Goal: Information Seeking & Learning: Learn about a topic

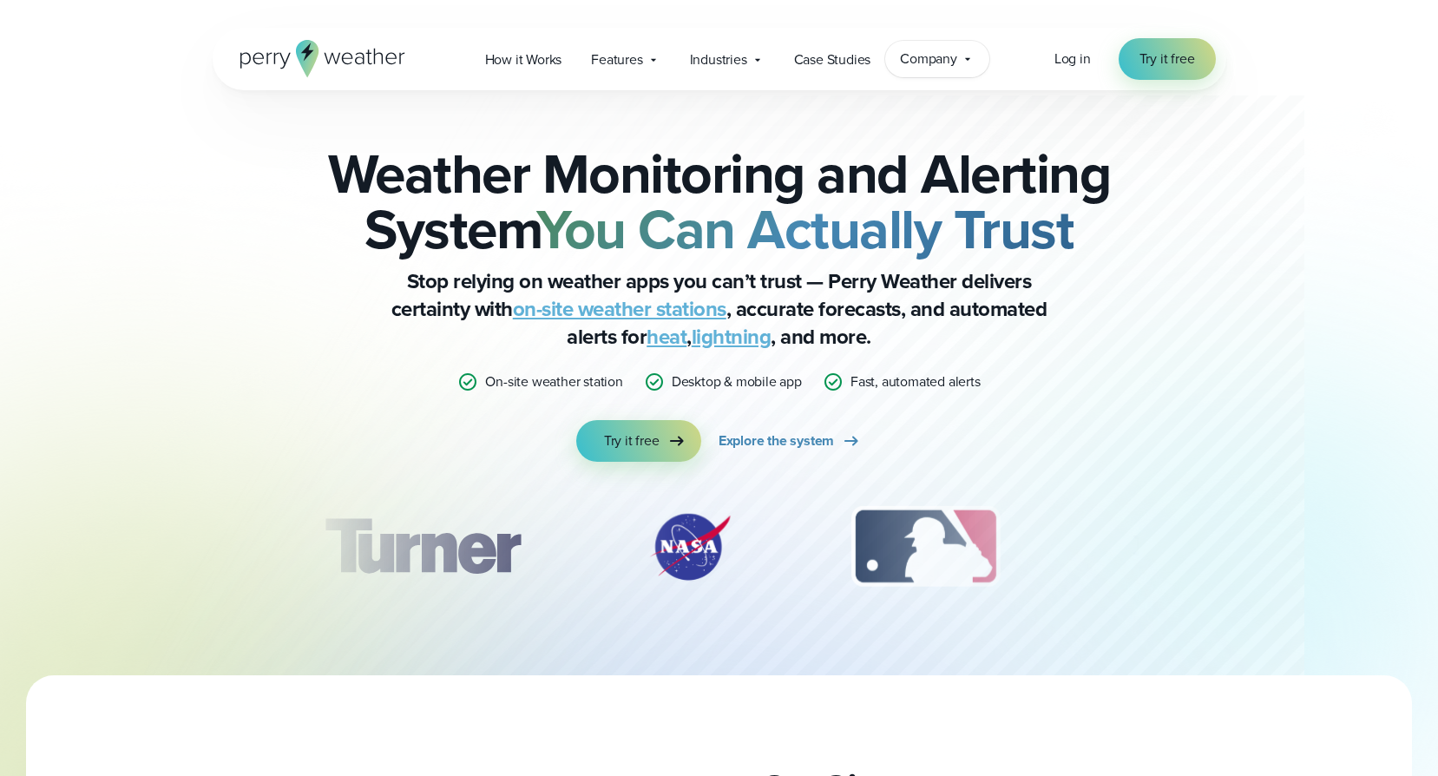
click at [983, 58] on div "Company Contact Us Reach out to us for sales or support questions" at bounding box center [937, 59] width 104 height 36
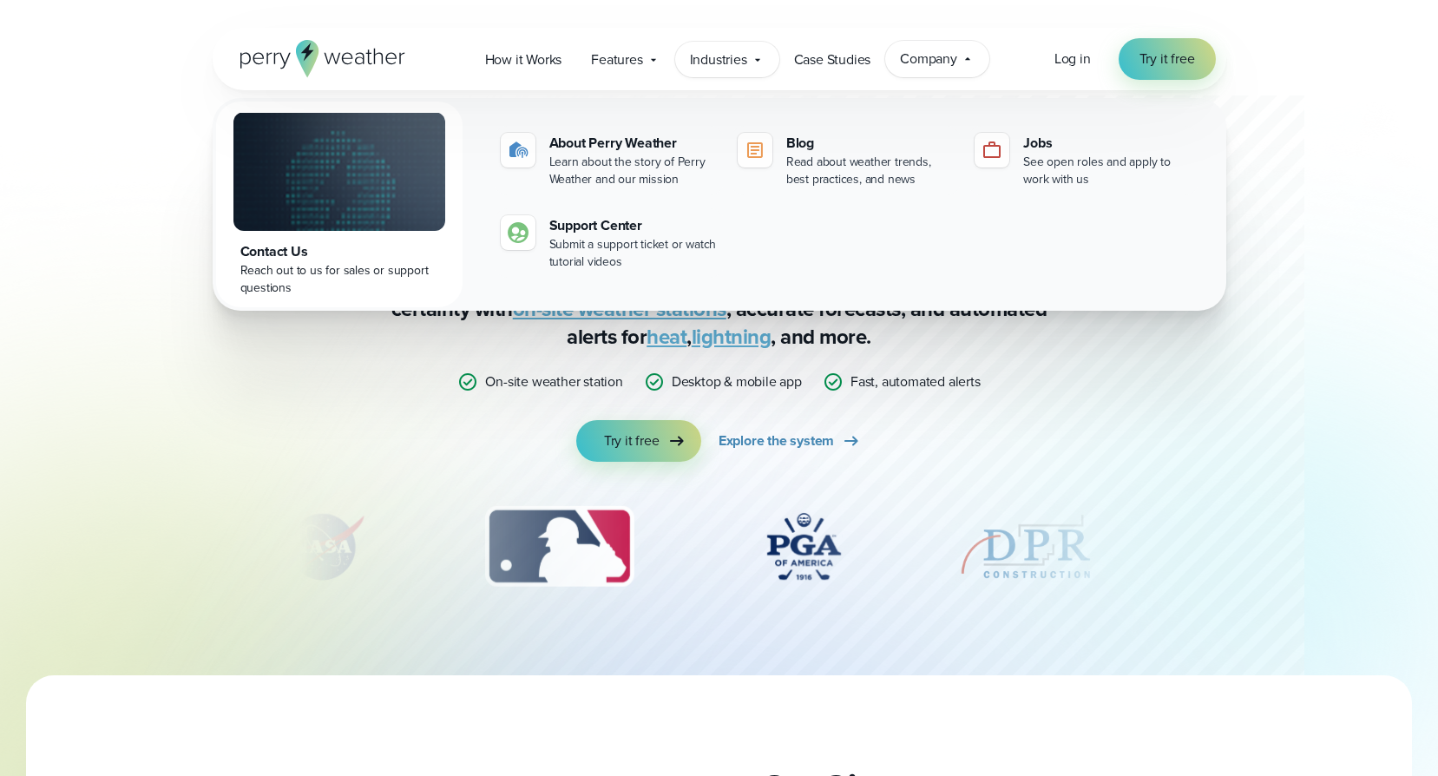
click at [751, 57] on icon at bounding box center [757, 60] width 14 height 14
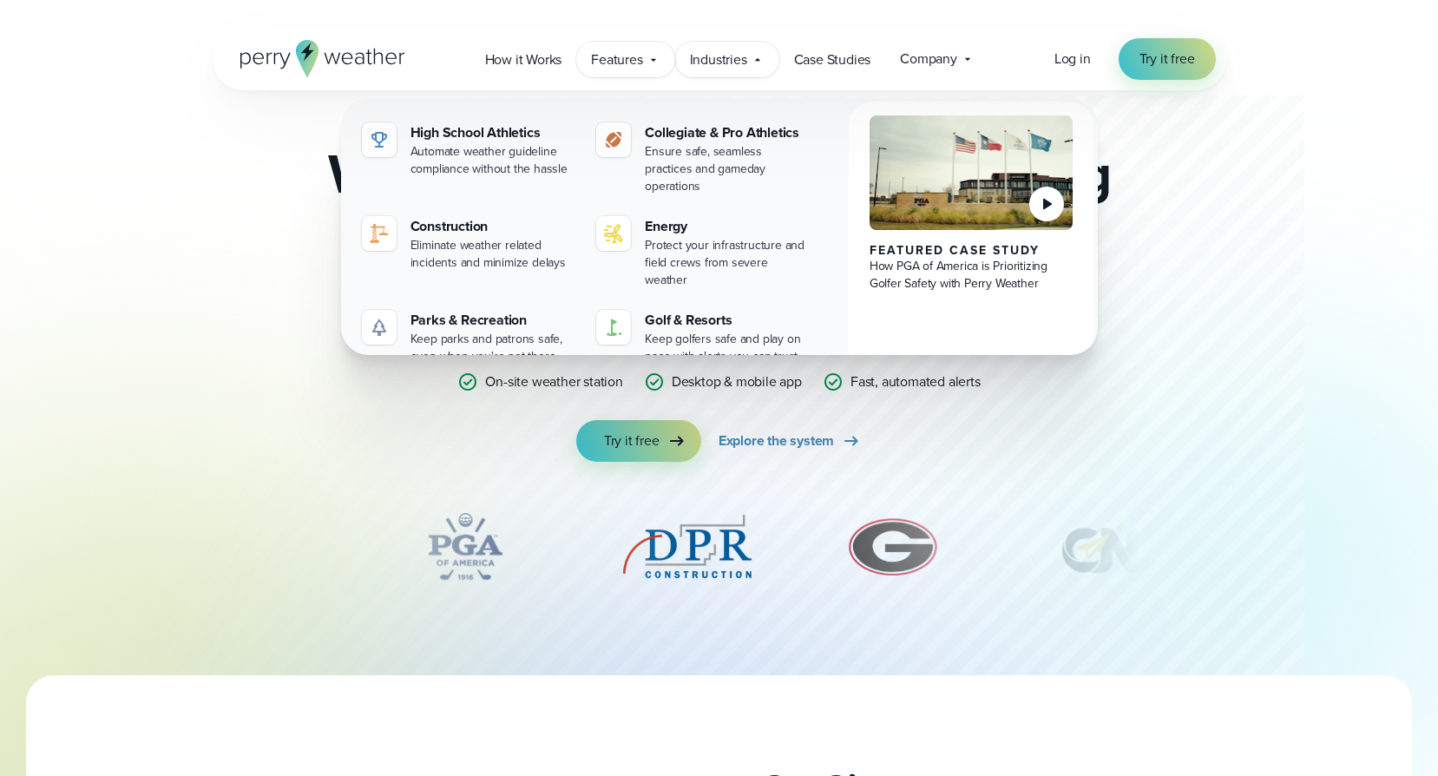
click at [652, 53] on icon at bounding box center [653, 60] width 14 height 14
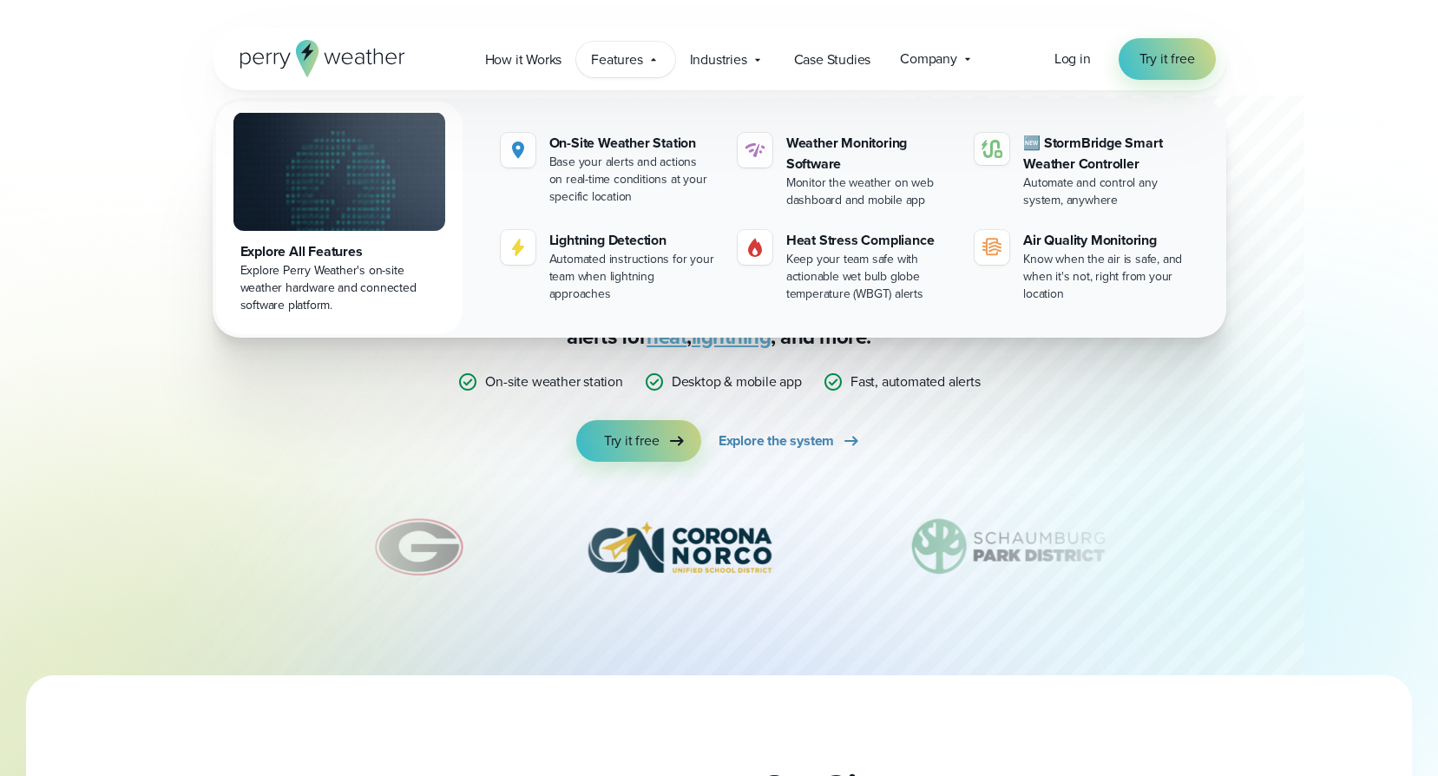
click at [298, 249] on div "Explore All Features" at bounding box center [339, 251] width 198 height 21
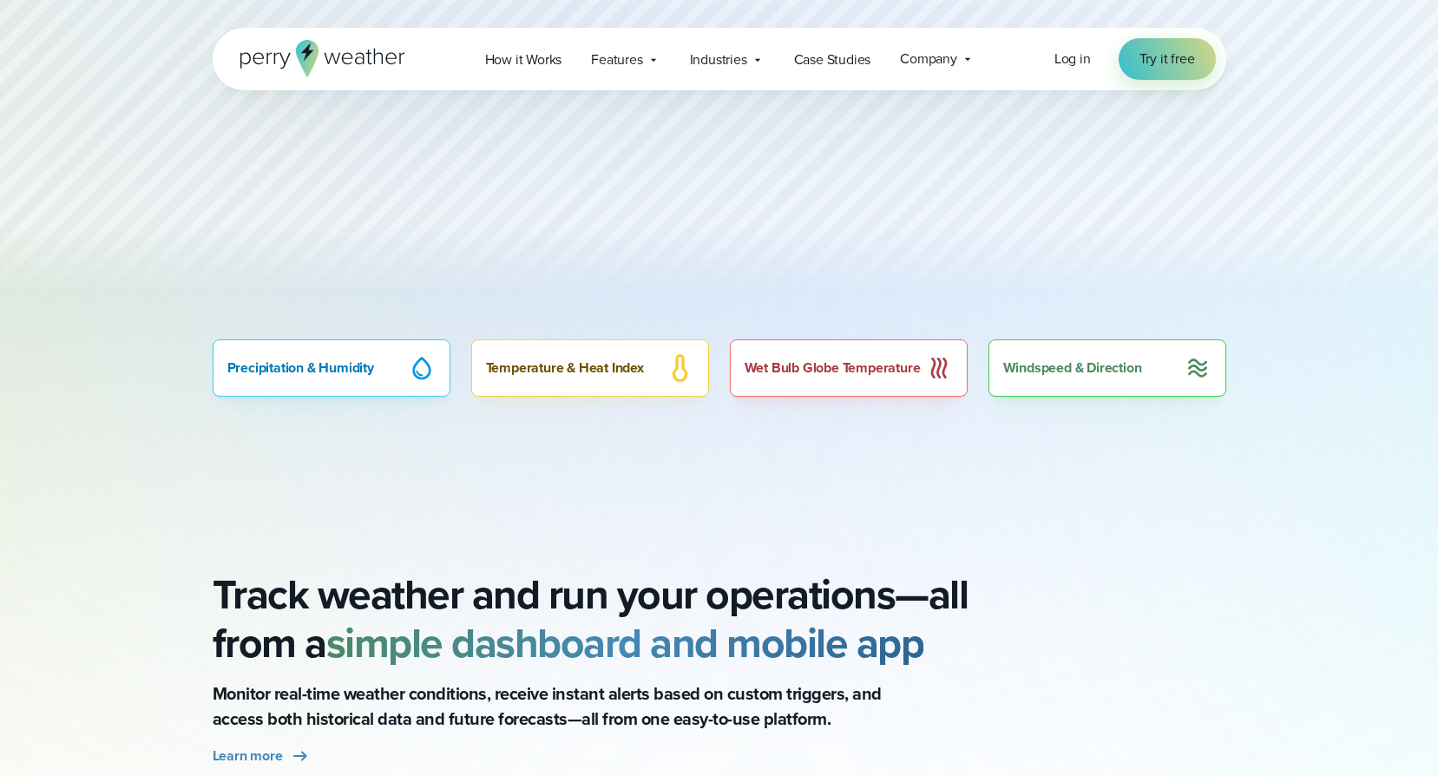
scroll to position [1041, 0]
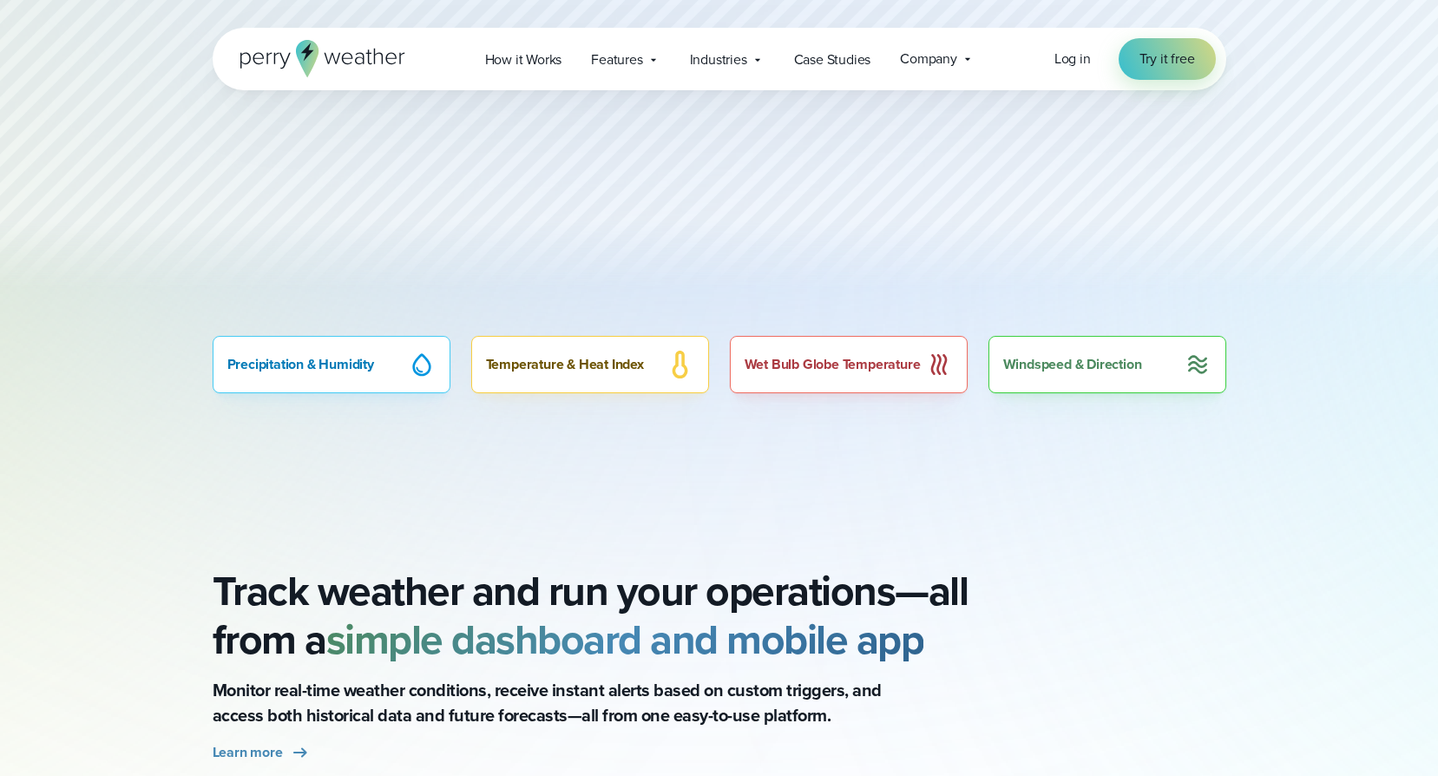
click at [374, 369] on div "Precipitation & Humidity" at bounding box center [332, 364] width 238 height 57
click at [373, 371] on div "Precipitation & Humidity" at bounding box center [332, 364] width 238 height 57
click at [450, 360] on div "Precipitation & Humidity Temperature & Heat Index Wet Bulb Globe Temperature Wi…" at bounding box center [719, 364] width 1013 height 57
click at [387, 360] on div "Precipitation & Humidity" at bounding box center [332, 364] width 238 height 57
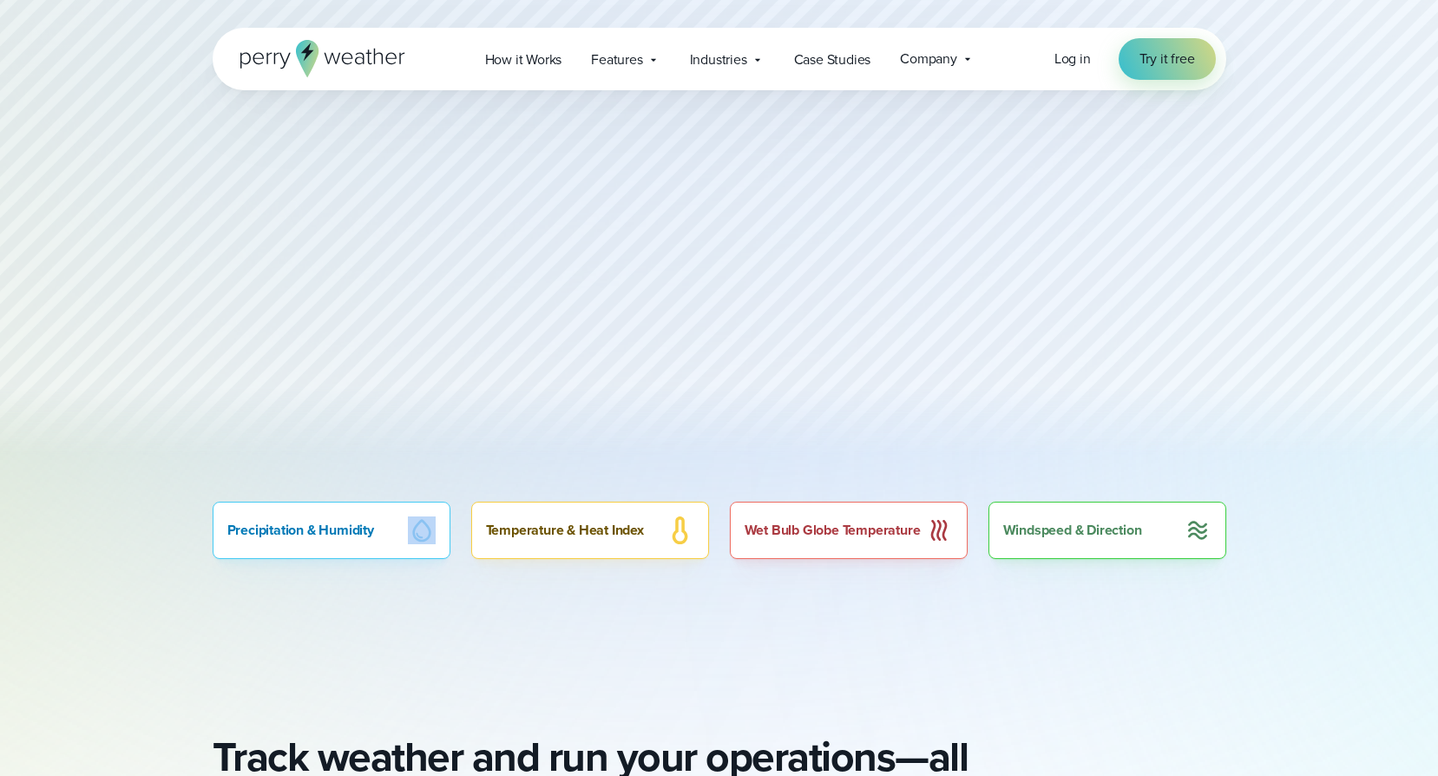
scroll to position [781, 0]
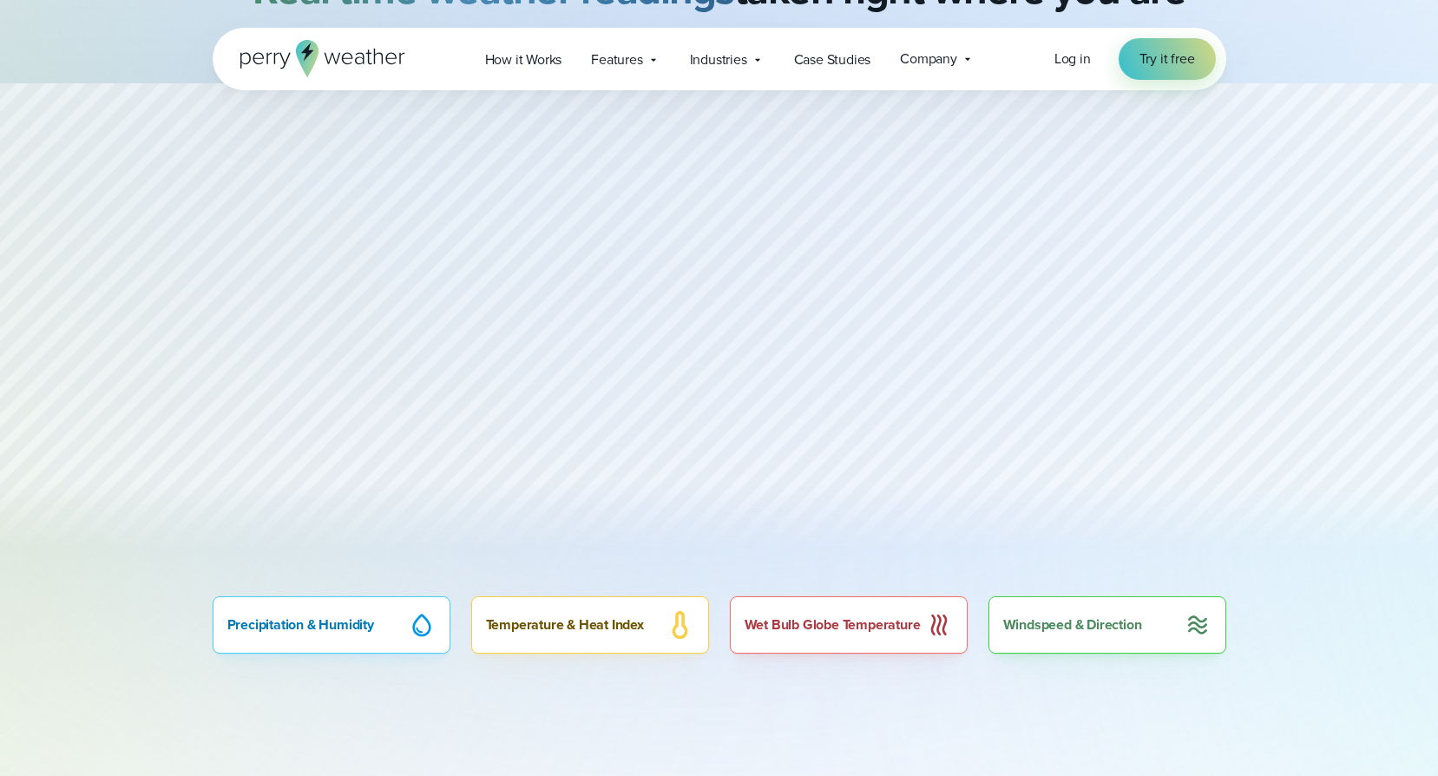
click at [737, 272] on div at bounding box center [719, 329] width 1438 height 492
click at [223, 343] on div at bounding box center [719, 329] width 1438 height 492
click at [743, 272] on div at bounding box center [719, 329] width 1438 height 492
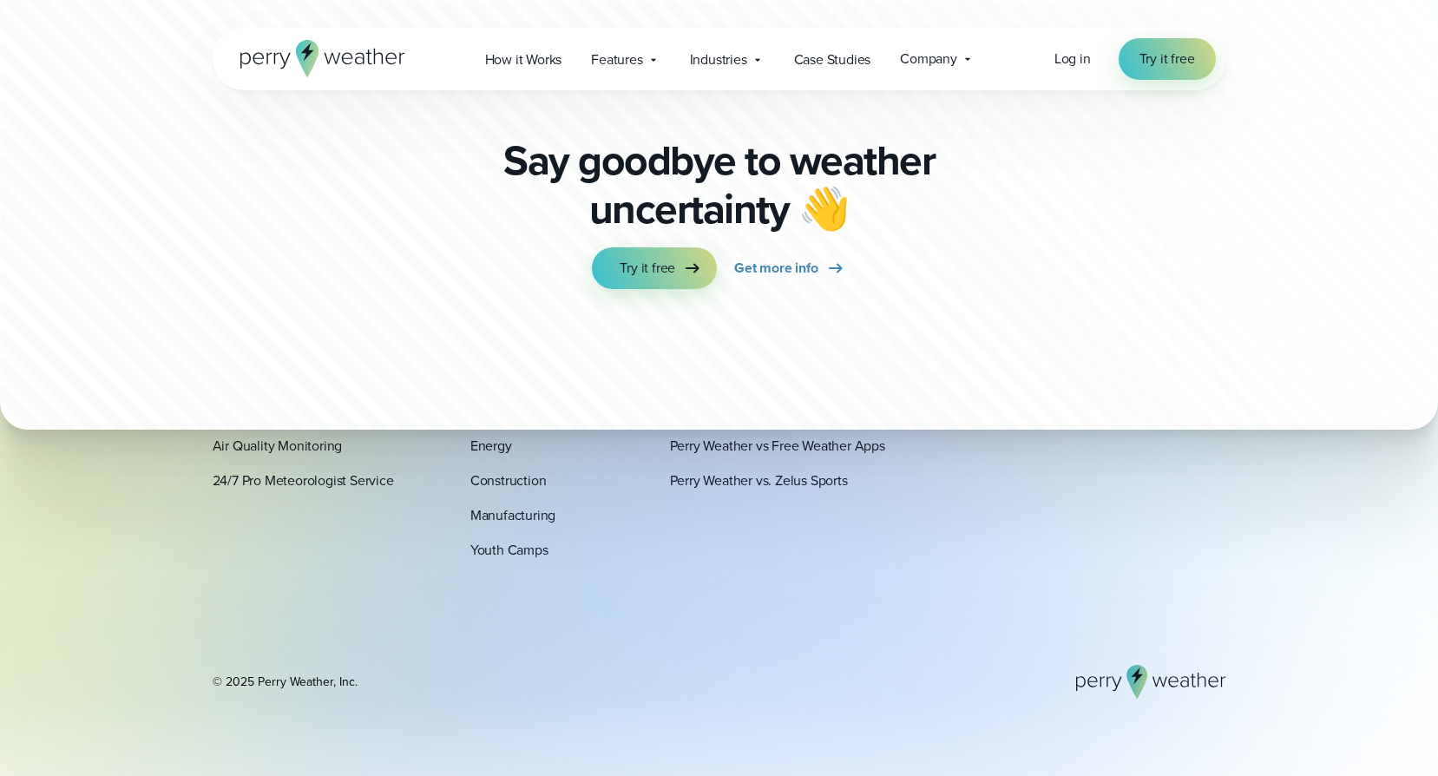
scroll to position [6005, 0]
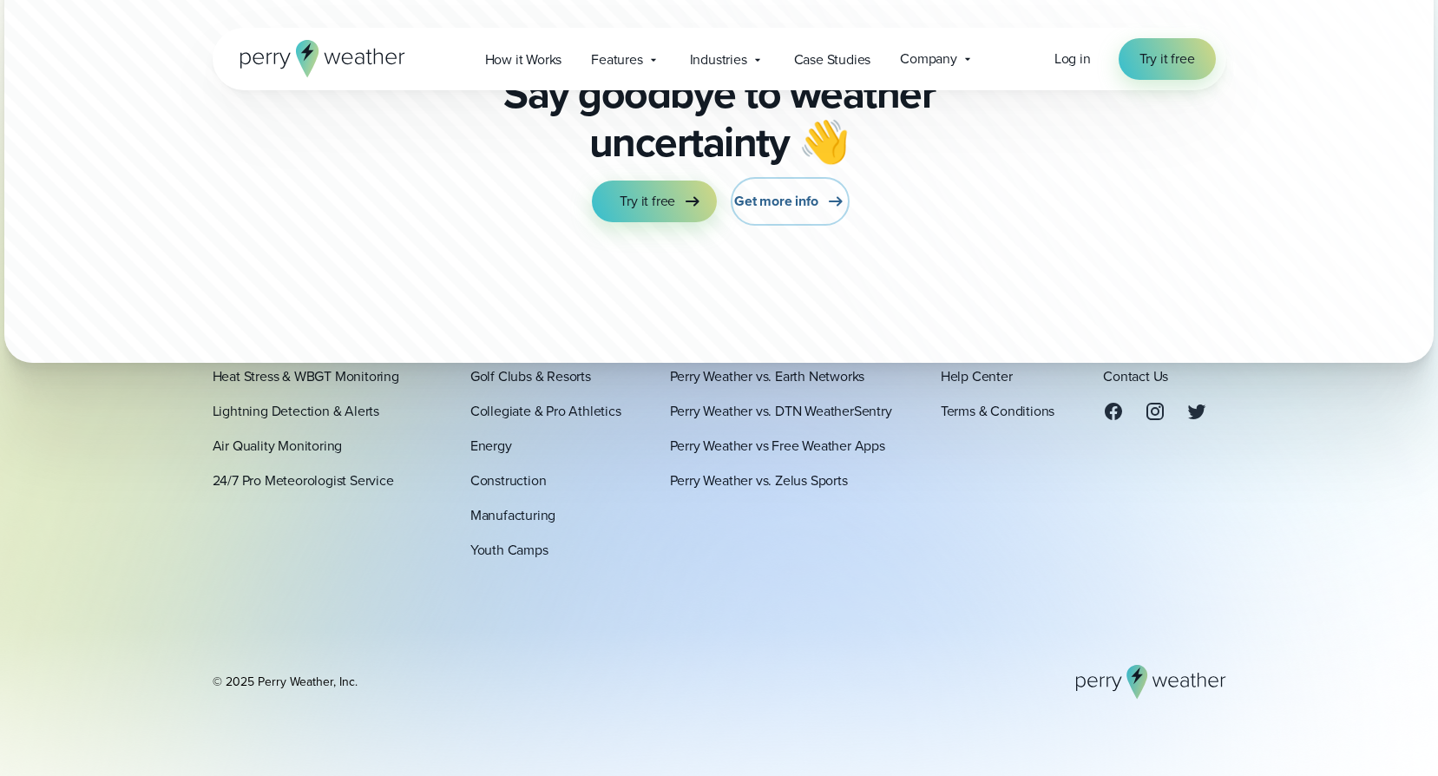
click at [786, 206] on span "Get more info" at bounding box center [775, 201] width 83 height 21
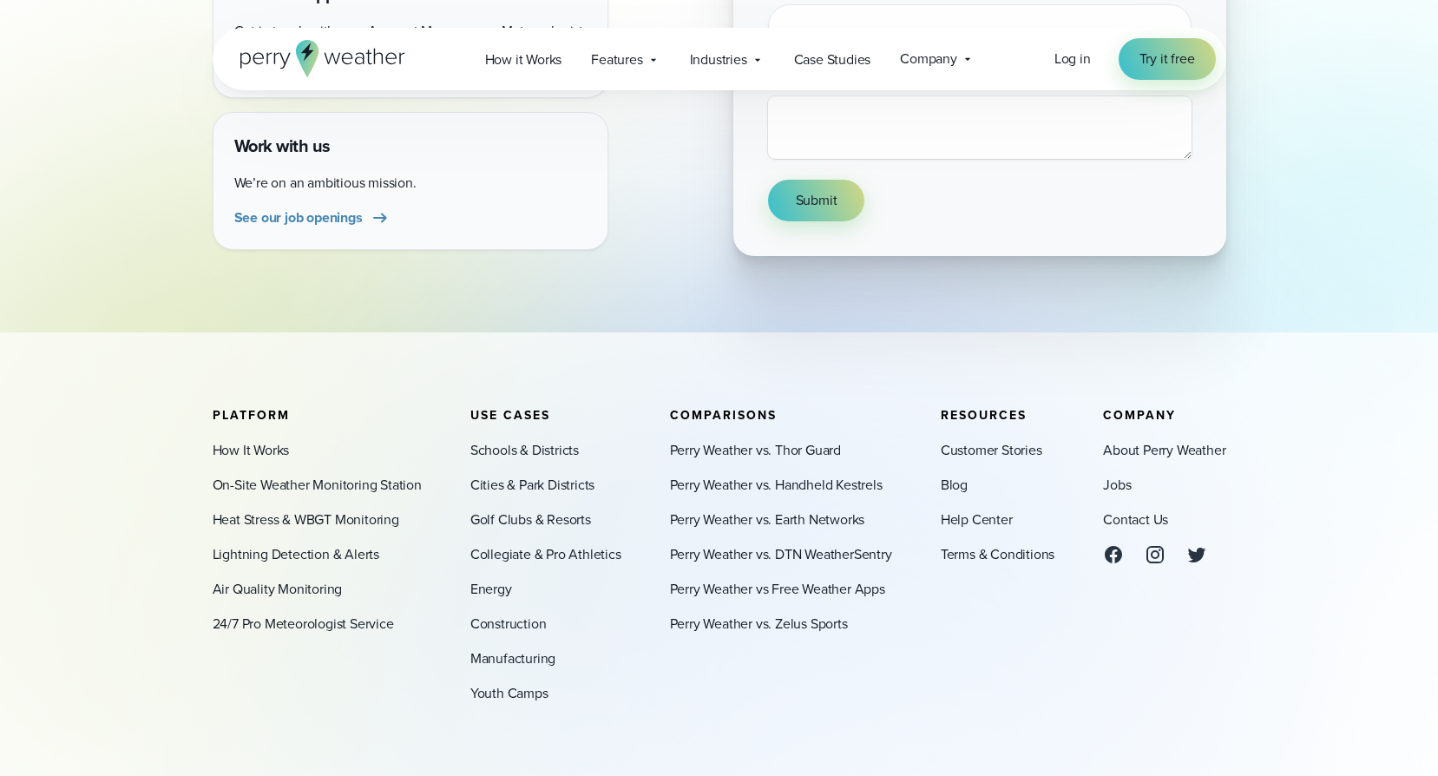
scroll to position [607, 0]
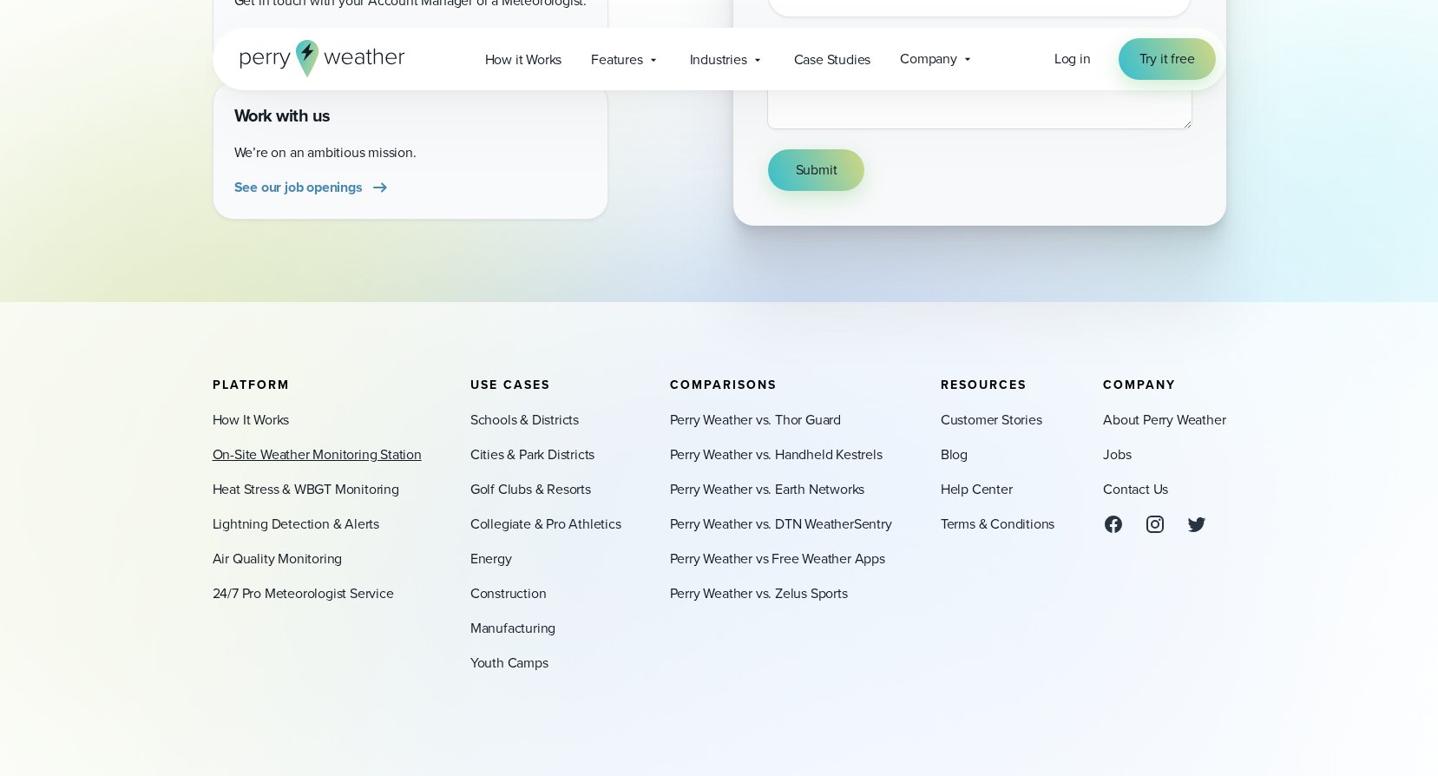
click at [328, 457] on link "On-Site Weather Monitoring Station" at bounding box center [317, 454] width 209 height 21
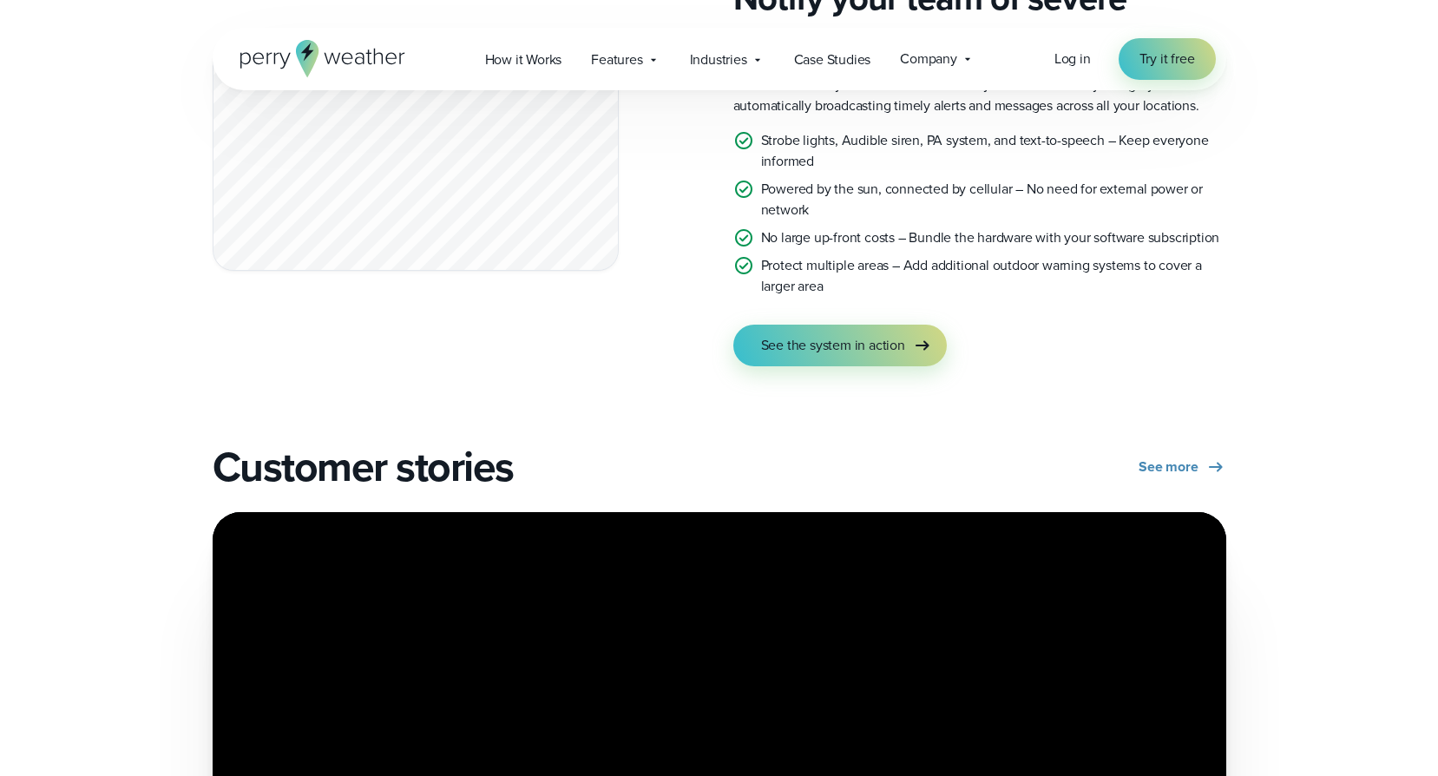
scroll to position [3210, 0]
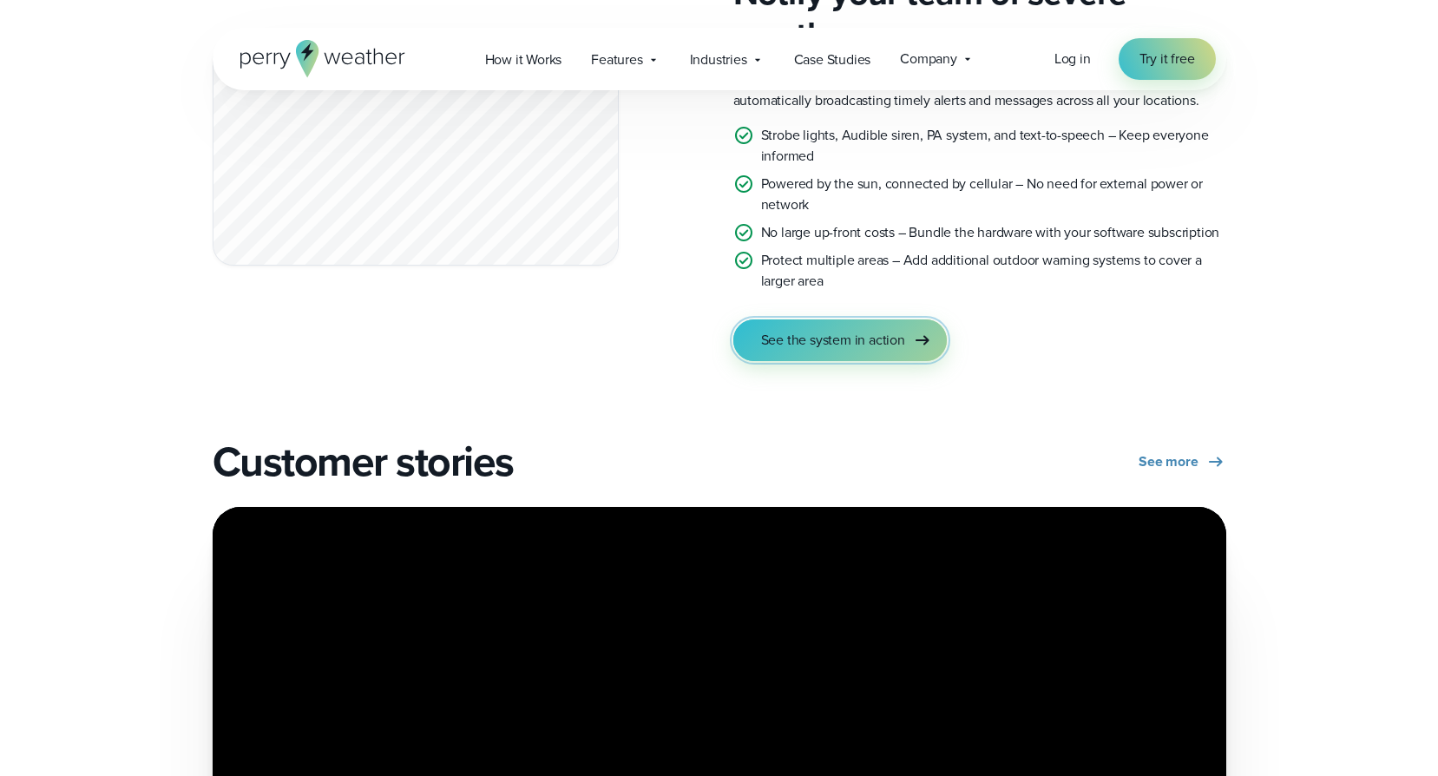
click at [808, 350] on span "See the system in action" at bounding box center [833, 340] width 144 height 21
